Goal: Check status

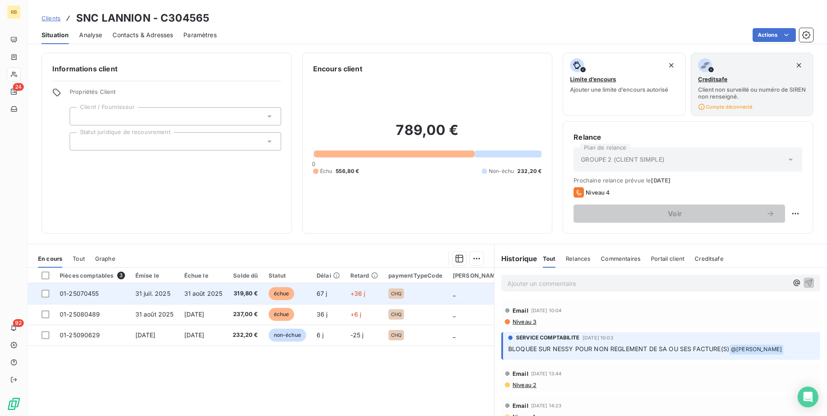
click at [263, 294] on td "319,80 €" at bounding box center [244, 293] width 35 height 21
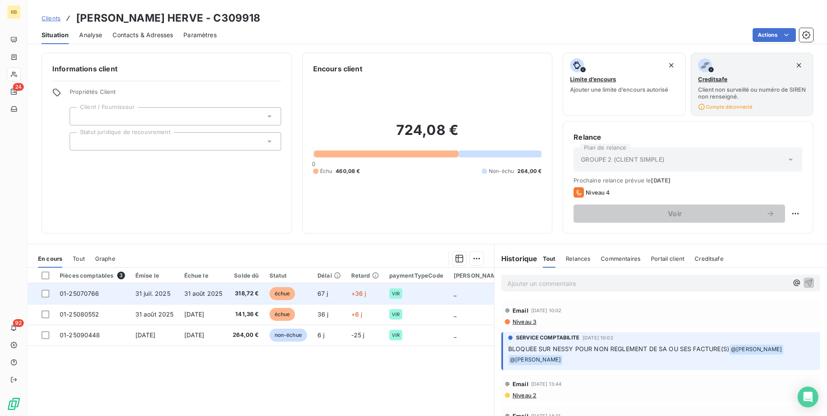
click at [211, 296] on span "31 août 2025" at bounding box center [203, 293] width 38 height 7
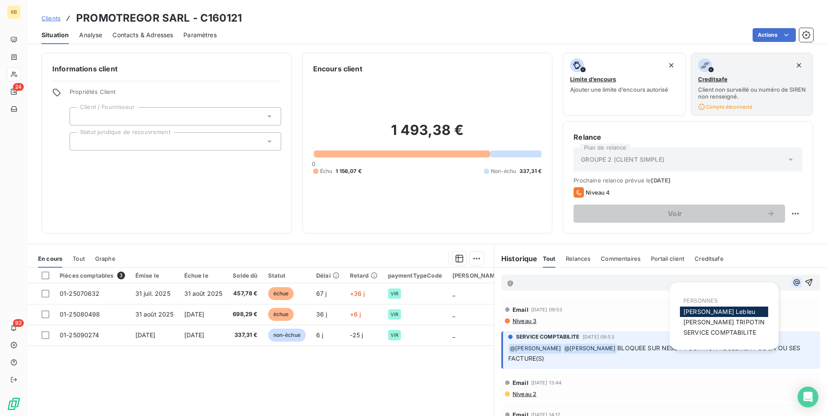
click at [793, 284] on icon "button" at bounding box center [796, 282] width 6 height 6
click at [715, 332] on span "SERVICE COMPTABILITE" at bounding box center [719, 332] width 73 height 7
click at [792, 283] on icon "button" at bounding box center [796, 282] width 9 height 9
click at [720, 323] on span "LUCIE TRIPOTIN" at bounding box center [723, 322] width 81 height 7
click at [792, 282] on icon "button" at bounding box center [796, 282] width 9 height 9
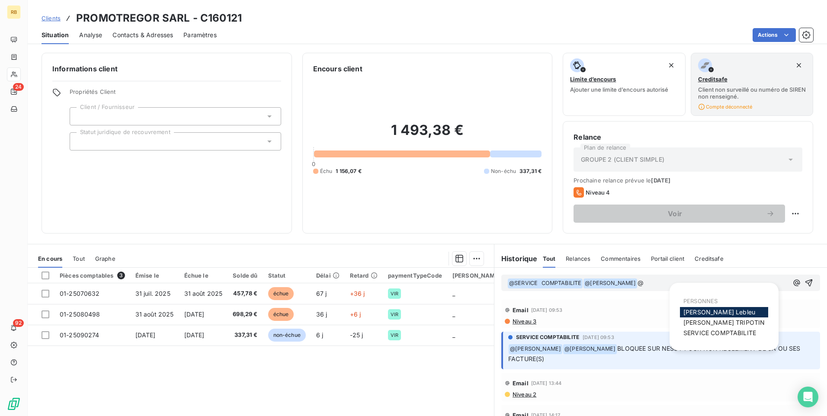
click at [709, 312] on span "Agnès Lebleu" at bounding box center [719, 311] width 72 height 7
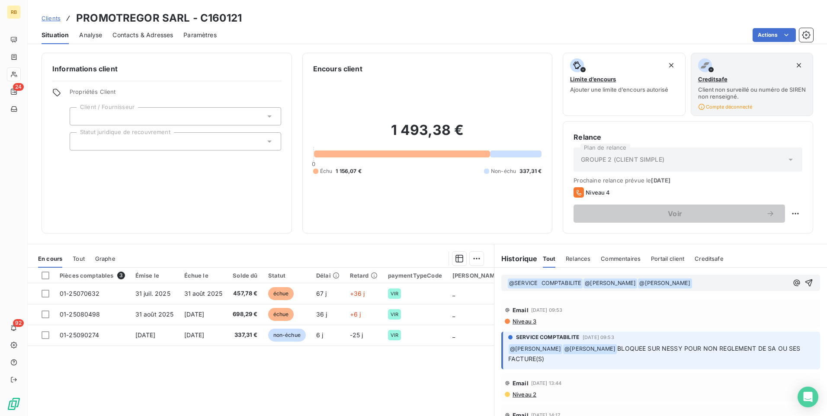
click at [522, 295] on div "﻿ @ SERVICE COMPTABILITE ﻿ ﻿ @ LUCIE TRIPOTIN ﻿ ﻿ @ Agnès Lebleu ﻿ ﻿" at bounding box center [660, 283] width 332 height 30
click at [753, 283] on p "﻿ @ SERVICE COMPTABILITE ﻿ ﻿ @ LUCIE TRIPOTIN ﻿ ﻿ @ Agnès Lebleu ﻿ ﻿" at bounding box center [647, 283] width 281 height 10
click at [514, 297] on div "﻿ @ SERVICE COMPTABILITE ﻿ ﻿ @ LUCIE TRIPOTIN ﻿ ﻿ @ Agnès Lebleu ﻿ ﻿" at bounding box center [660, 283] width 332 height 30
click at [804, 283] on icon "button" at bounding box center [808, 282] width 9 height 9
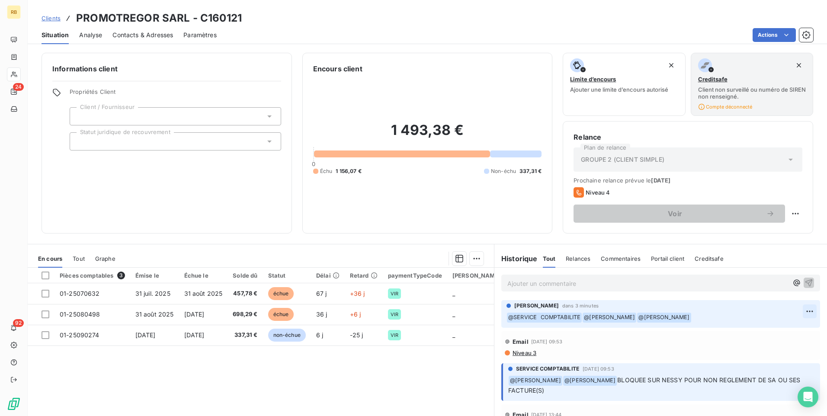
click at [797, 311] on html "RB 24 92 Clients PROMOTREGOR SARL - C160121 Situation Analyse Contacts & Adress…" at bounding box center [413, 208] width 827 height 416
click at [713, 321] on html "RB 24 92 Clients PROMOTREGOR SARL - C160121 Situation Analyse Contacts & Adress…" at bounding box center [413, 208] width 827 height 416
click at [792, 284] on icon "button" at bounding box center [796, 282] width 9 height 9
click at [716, 329] on span "SERVICE COMPTABILITE" at bounding box center [719, 332] width 73 height 7
click at [541, 293] on div "﻿ @ SERVICE COMPTABILITE ﻿ ﻿" at bounding box center [660, 283] width 332 height 30
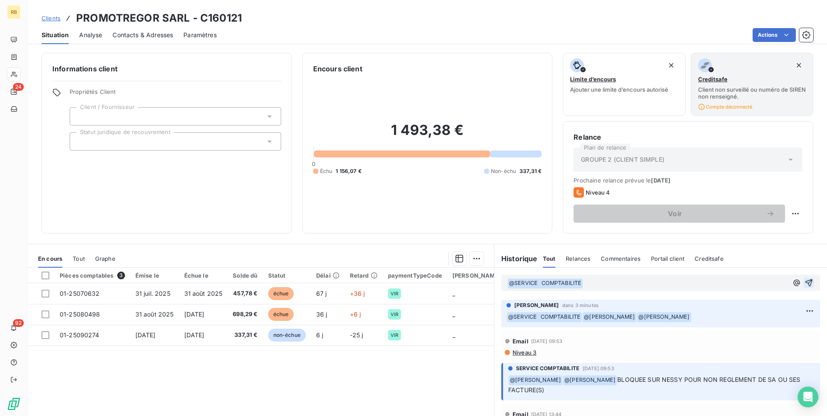
click at [582, 282] on p "﻿ @ SERVICE COMPTABILITE ﻿ ﻿" at bounding box center [647, 283] width 281 height 10
drag, startPoint x: 602, startPoint y: 282, endPoint x: 595, endPoint y: 289, distance: 9.8
click at [595, 289] on div "﻿ @ SERVICE COMPTABILITE ﻿ ﻿" at bounding box center [660, 283] width 319 height 16
